Goal: Task Accomplishment & Management: Use online tool/utility

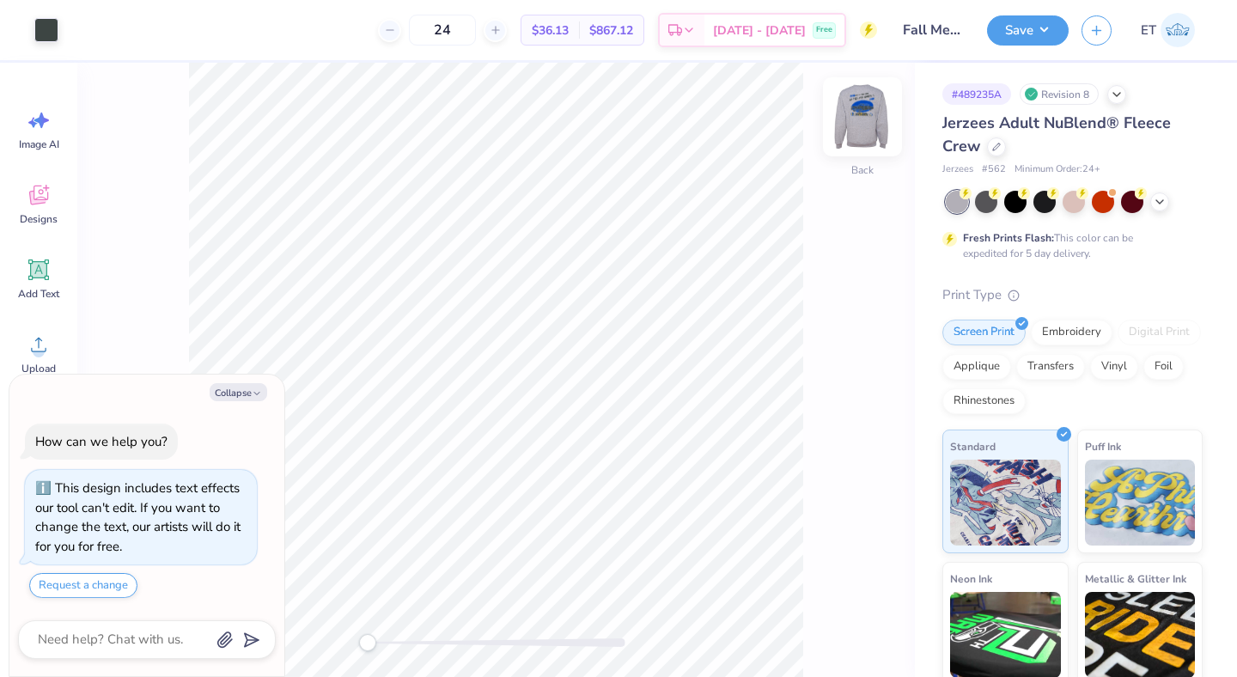
click at [850, 125] on img at bounding box center [862, 116] width 69 height 69
click at [102, 33] on div at bounding box center [108, 28] width 24 height 24
type textarea "x"
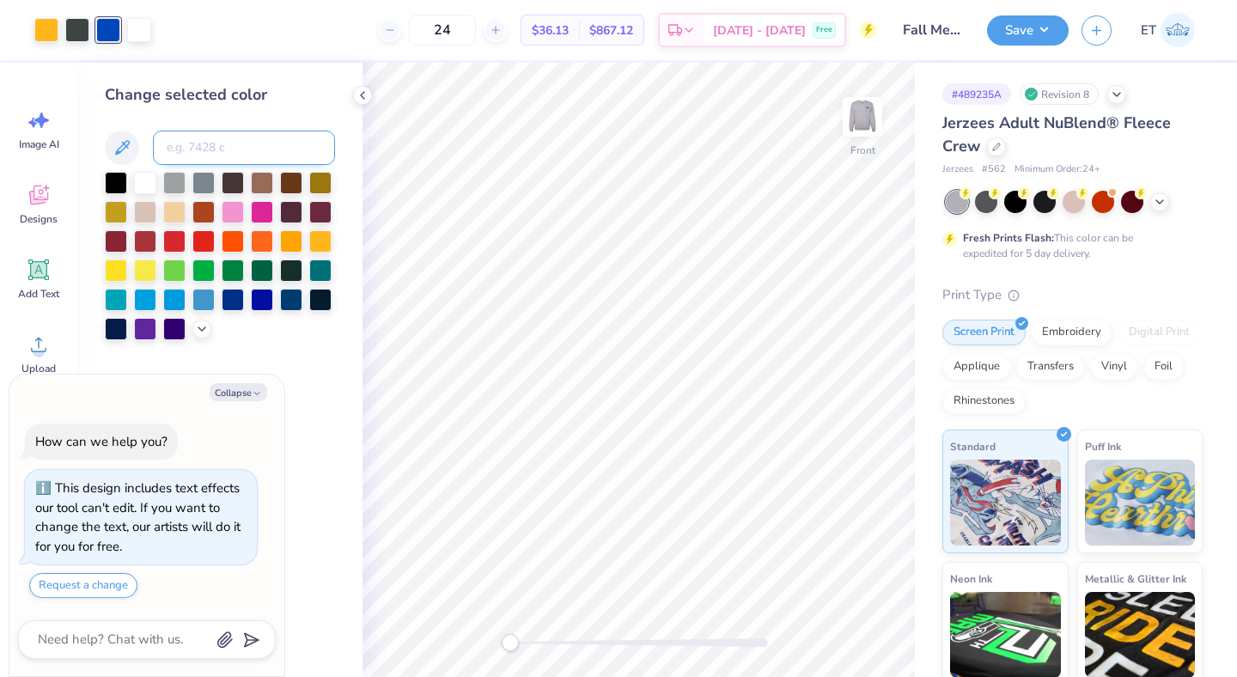
click at [186, 149] on input at bounding box center [244, 148] width 182 height 34
type input "285"
click at [74, 35] on div at bounding box center [77, 28] width 24 height 24
click at [120, 181] on div at bounding box center [116, 181] width 22 height 22
click at [835, 627] on icon at bounding box center [833, 628] width 17 height 17
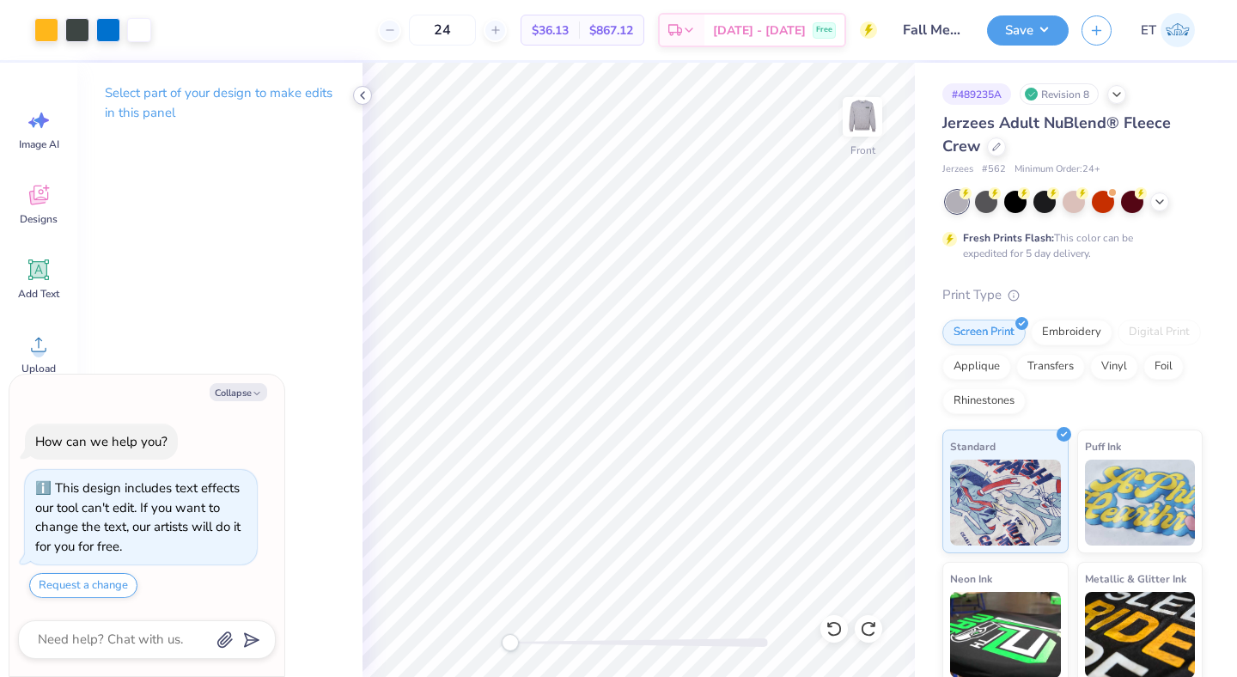
click at [360, 93] on icon at bounding box center [363, 95] width 14 height 14
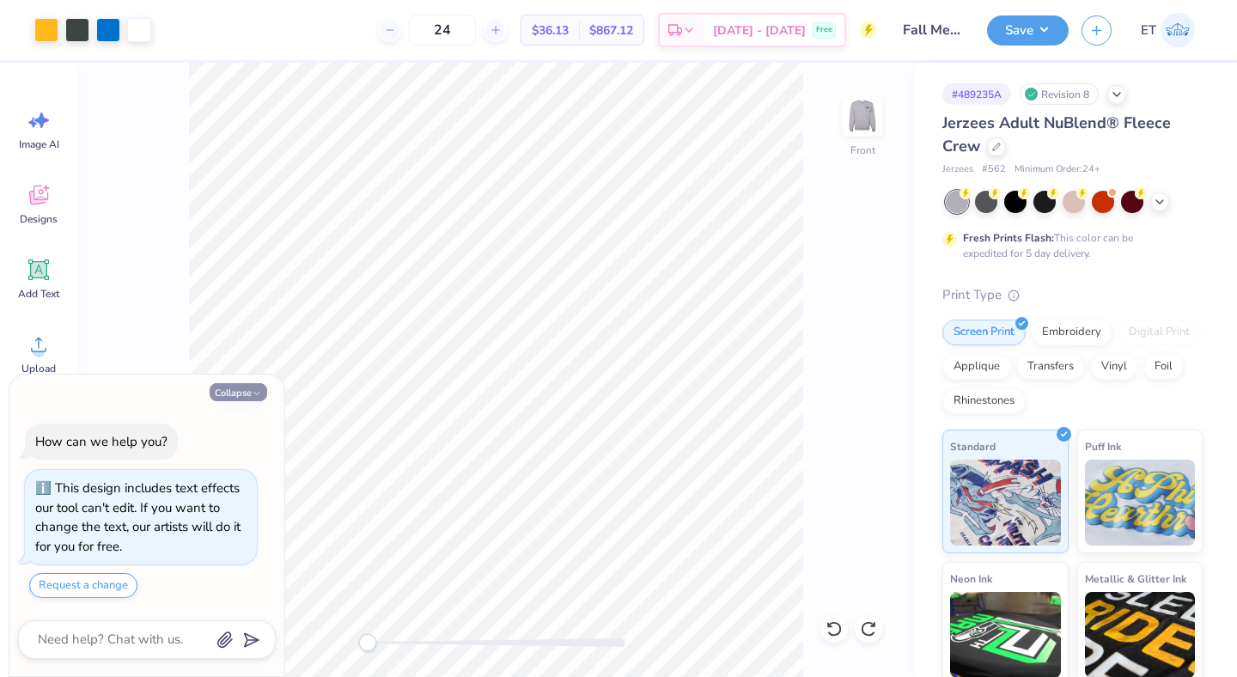
click at [245, 389] on button "Collapse" at bounding box center [239, 392] width 58 height 18
type textarea "x"
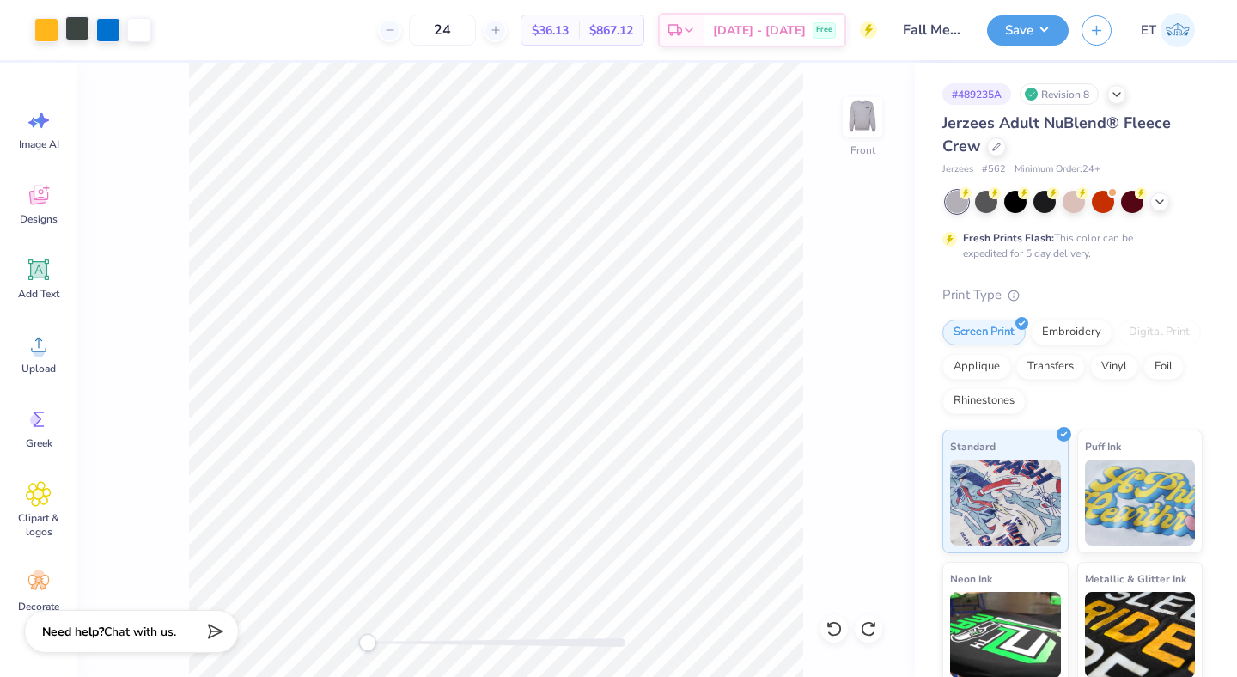
click at [73, 38] on div at bounding box center [77, 28] width 24 height 24
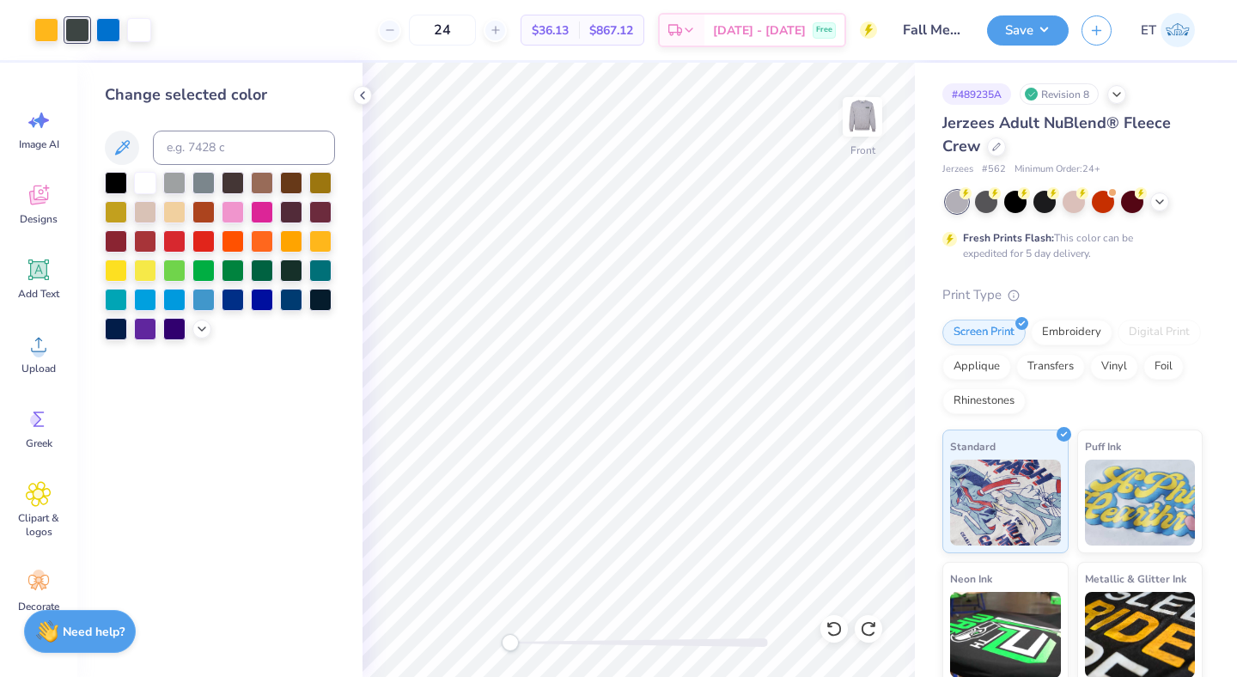
click at [204, 337] on div at bounding box center [201, 328] width 19 height 19
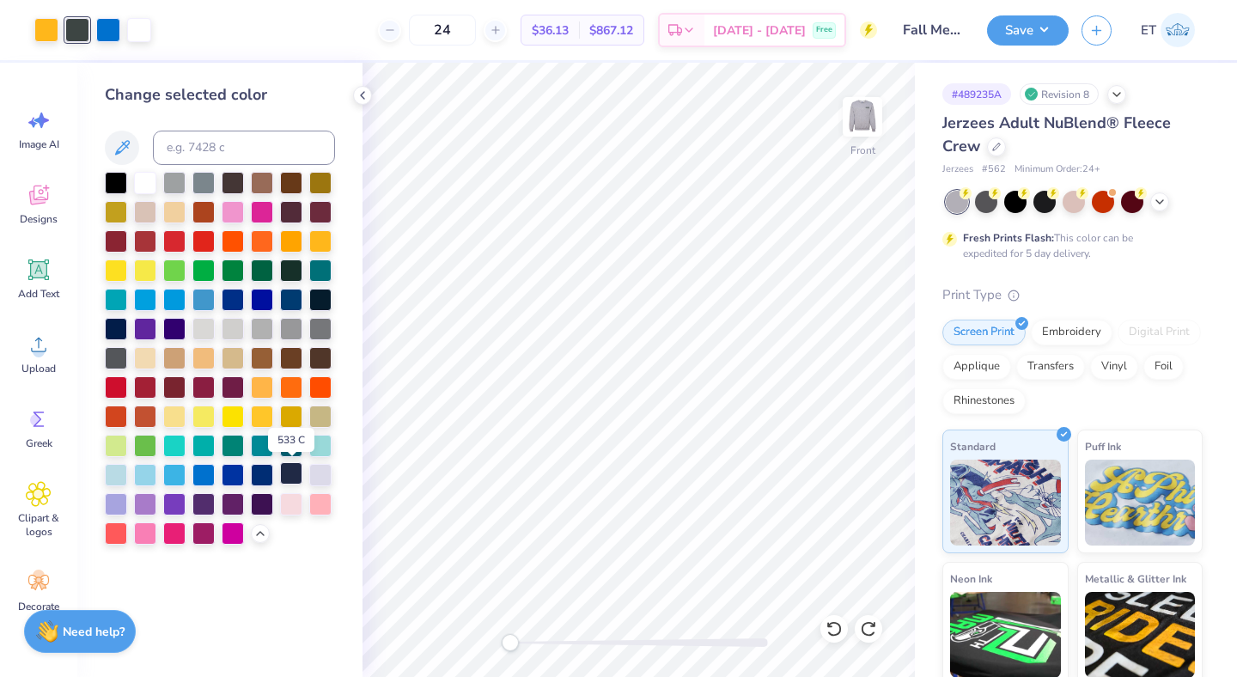
click at [295, 480] on div at bounding box center [291, 473] width 22 height 22
click at [231, 179] on div at bounding box center [233, 181] width 22 height 22
click at [113, 180] on div at bounding box center [116, 181] width 22 height 22
click at [368, 89] on icon at bounding box center [363, 95] width 14 height 14
